Goal: Find specific page/section: Find specific page/section

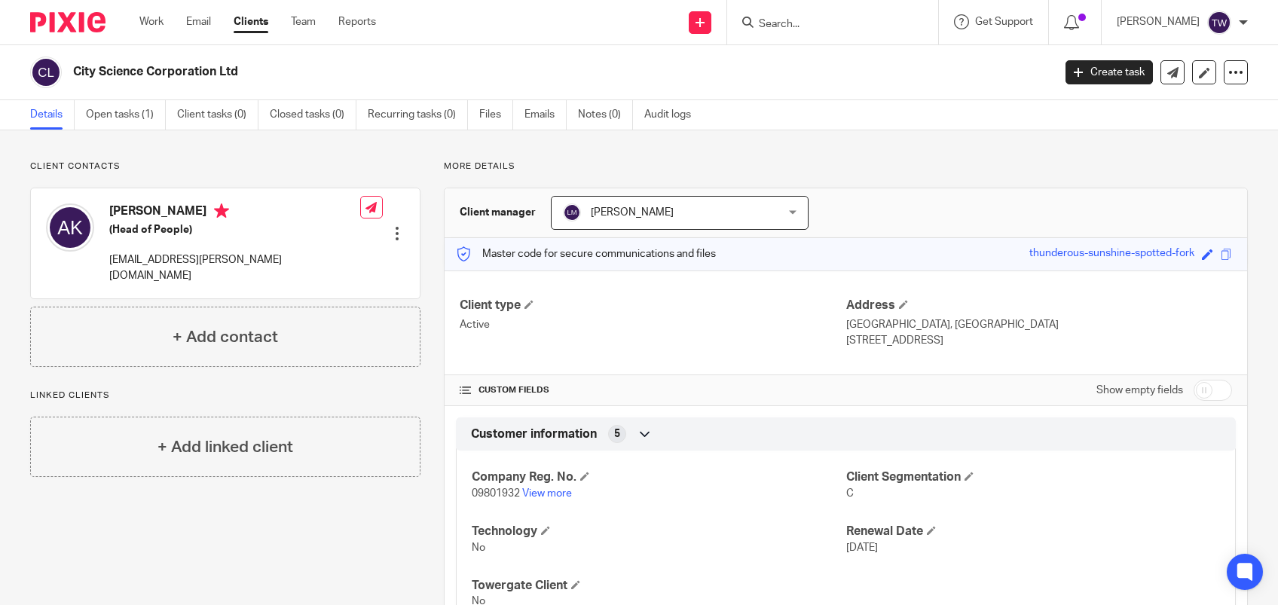
click at [830, 24] on input "Search" at bounding box center [825, 25] width 136 height 14
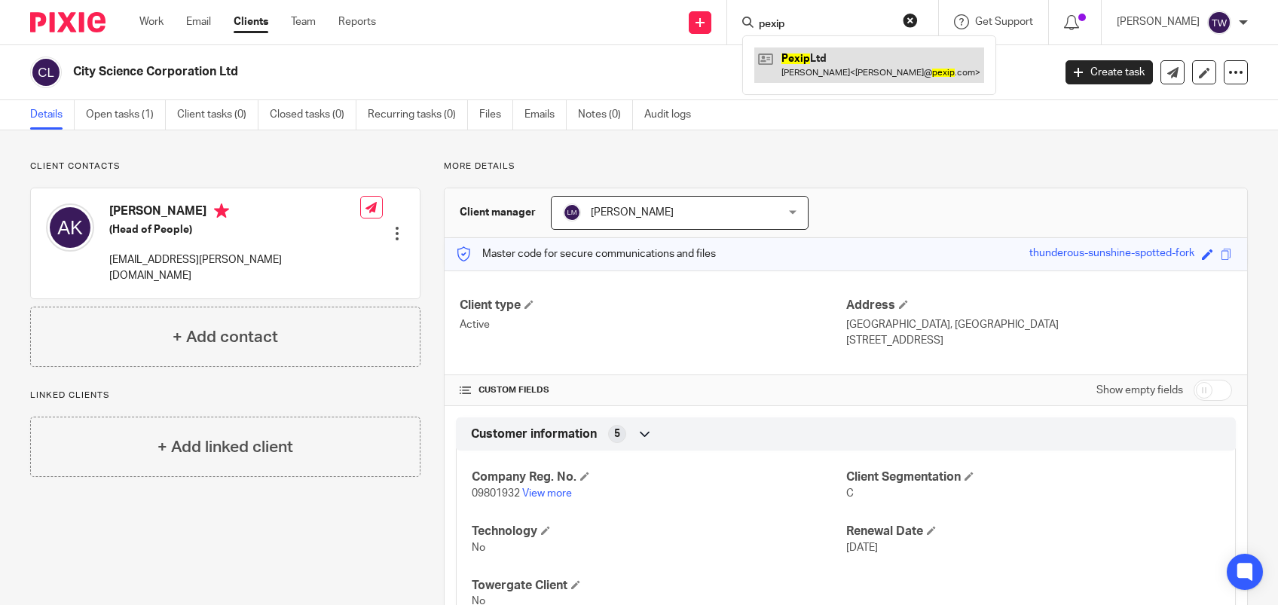
type input "pexip"
click at [857, 78] on link at bounding box center [869, 64] width 230 height 35
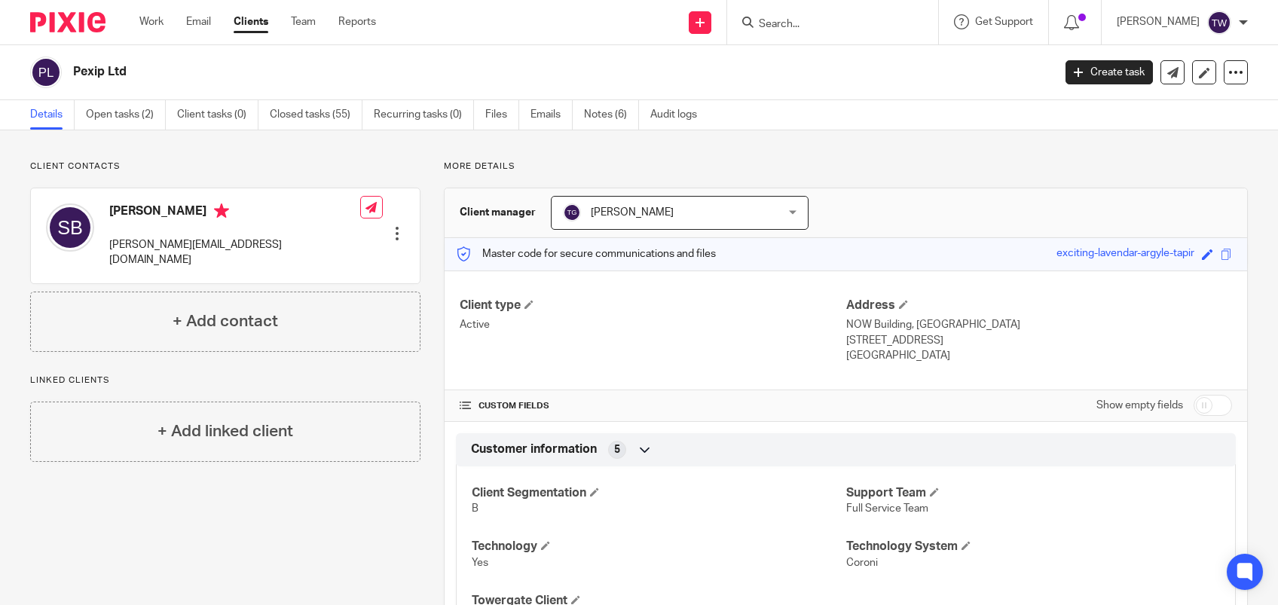
drag, startPoint x: 1044, startPoint y: 253, endPoint x: 1181, endPoint y: 253, distance: 137.9
click at [1181, 253] on div "Save exciting-lavendar-argyle-tapir" at bounding box center [1136, 254] width 160 height 17
drag, startPoint x: 1181, startPoint y: 253, endPoint x: 1160, endPoint y: 253, distance: 21.9
